Goal: Task Accomplishment & Management: Use online tool/utility

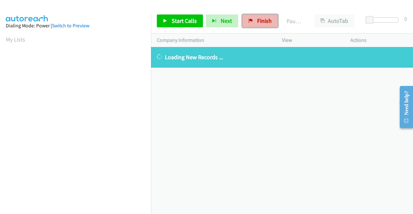
click at [265, 22] on span "Finish" at bounding box center [264, 20] width 15 height 7
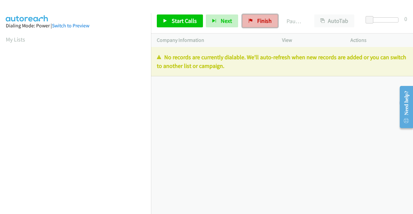
click at [259, 20] on span "Finish" at bounding box center [264, 20] width 15 height 7
